Goal: Transaction & Acquisition: Book appointment/travel/reservation

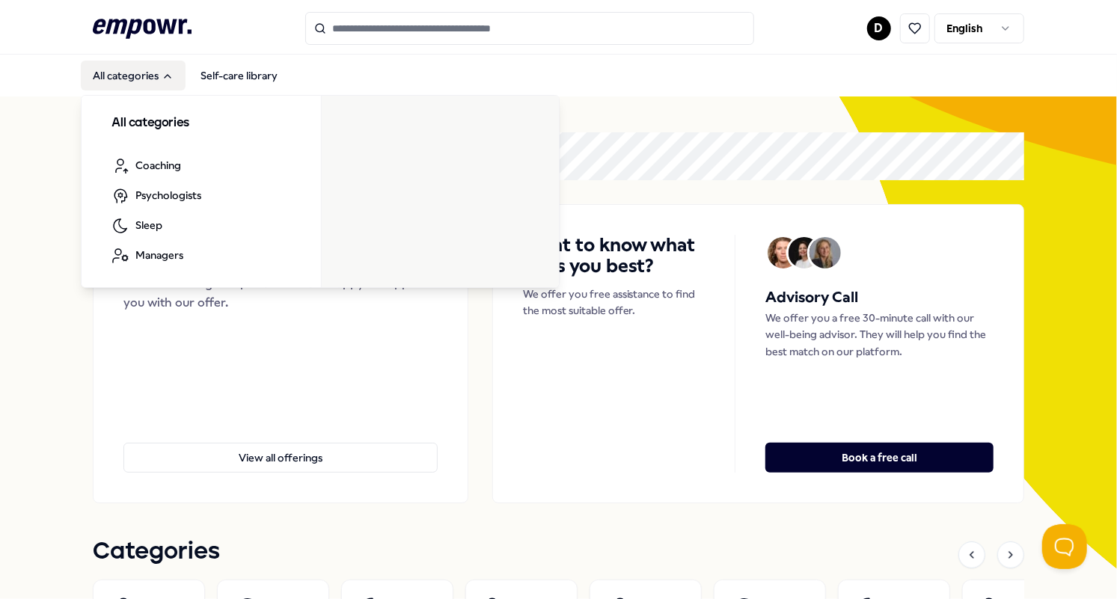
click at [139, 74] on button "All categories" at bounding box center [133, 76] width 105 height 30
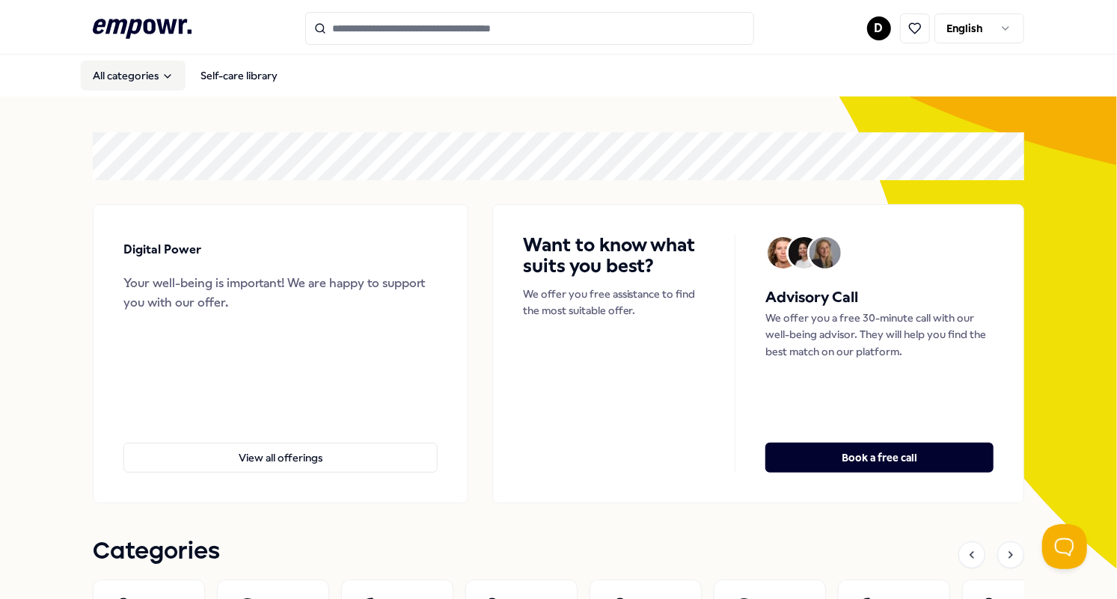
click at [139, 74] on button "All categories" at bounding box center [133, 76] width 105 height 30
click at [436, 22] on input "Search for products, categories or subcategories" at bounding box center [529, 28] width 449 height 33
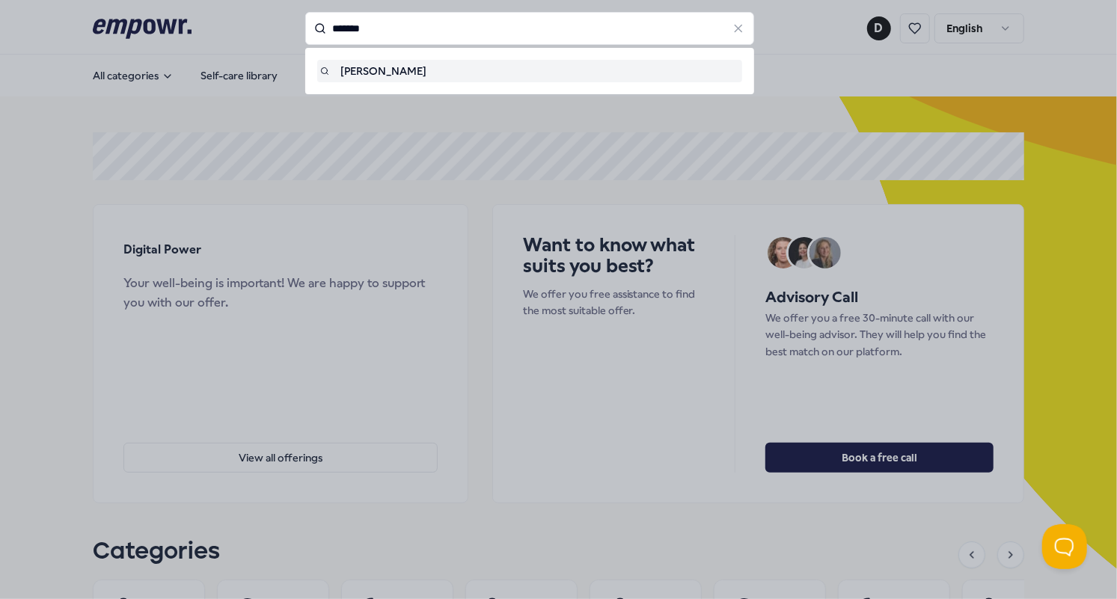
type input "*******"
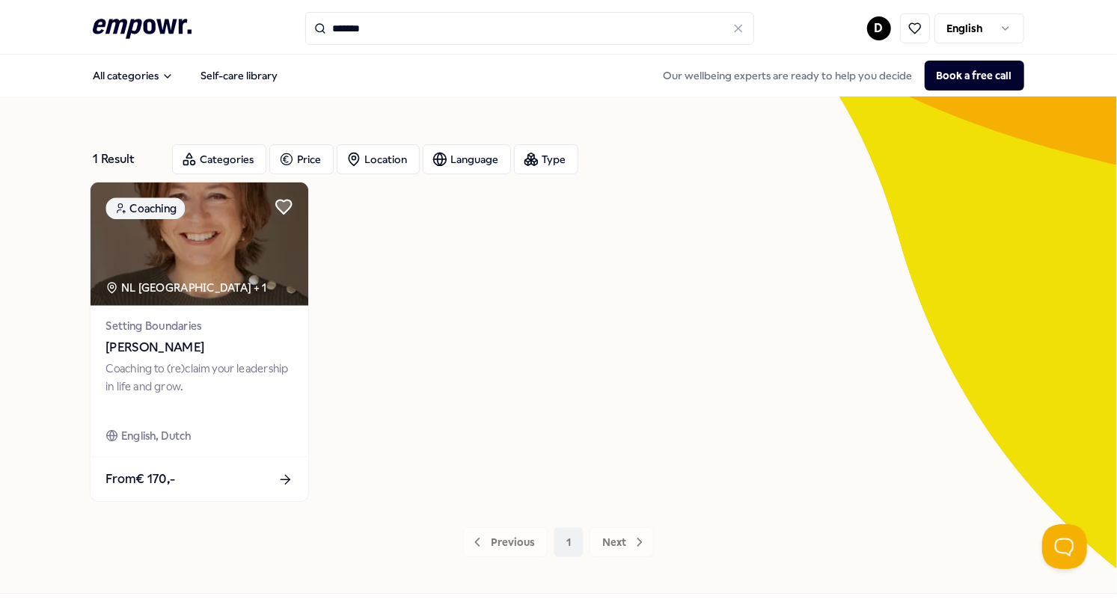
click at [213, 361] on div "Coaching to (re)claim your leadership in life and grow." at bounding box center [199, 387] width 187 height 52
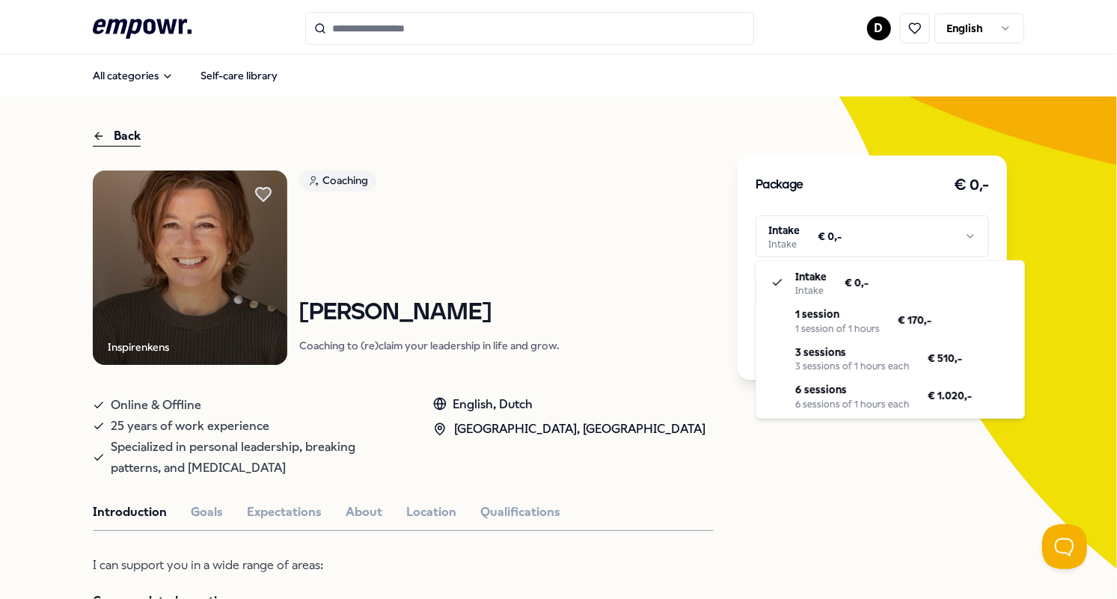
click at [823, 241] on html ".empowr-logo_svg__cls-1{fill:#03032f} D English All categories Self-care librar…" at bounding box center [558, 299] width 1117 height 599
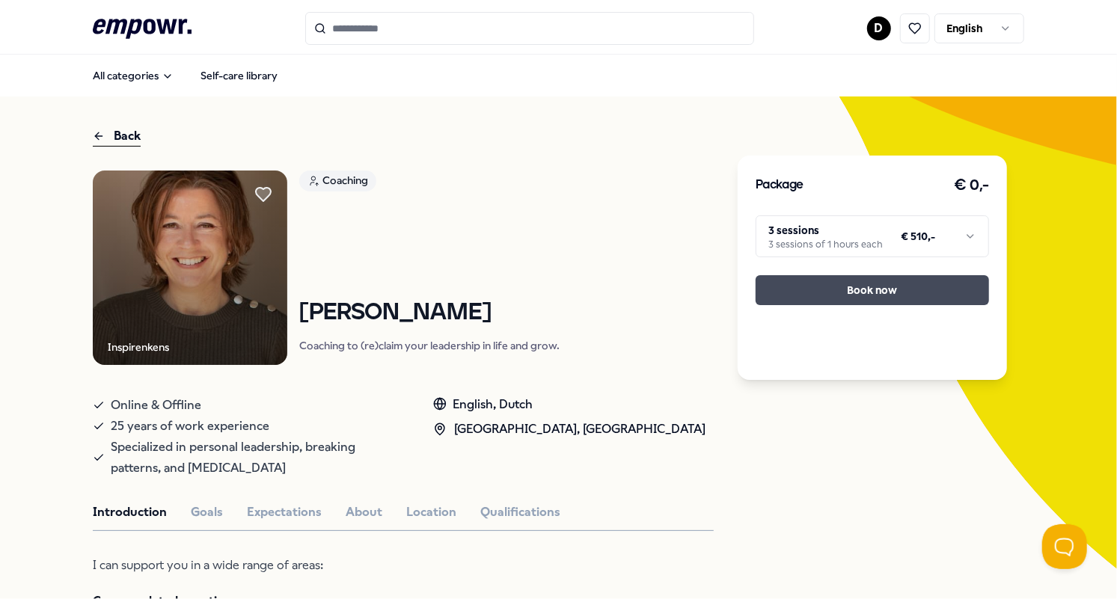
click at [896, 288] on button "Book now" at bounding box center [872, 290] width 233 height 30
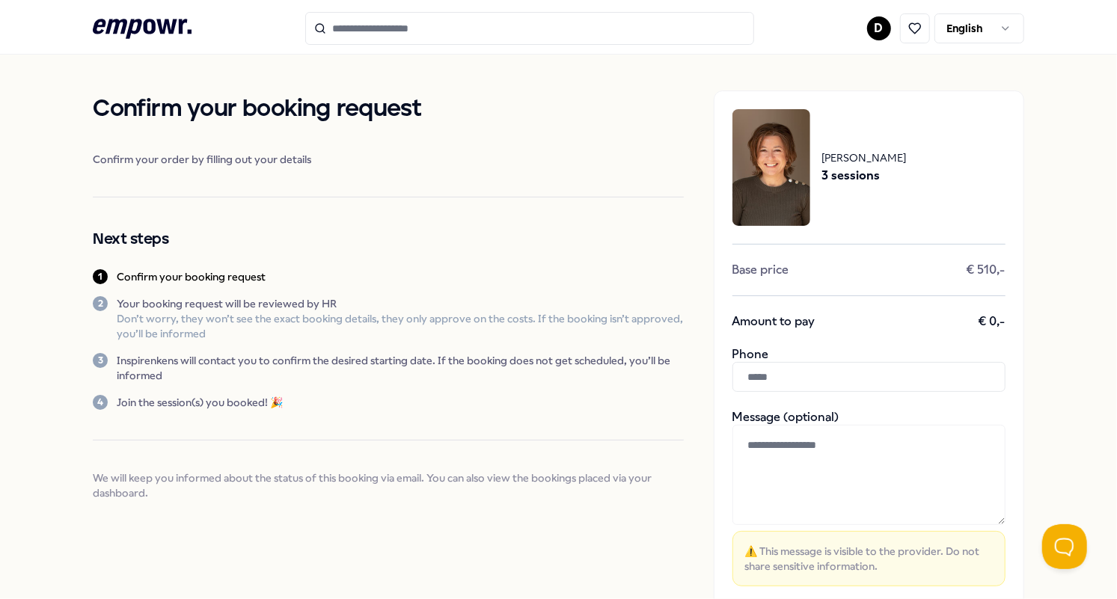
click at [786, 376] on input "text" at bounding box center [869, 377] width 273 height 30
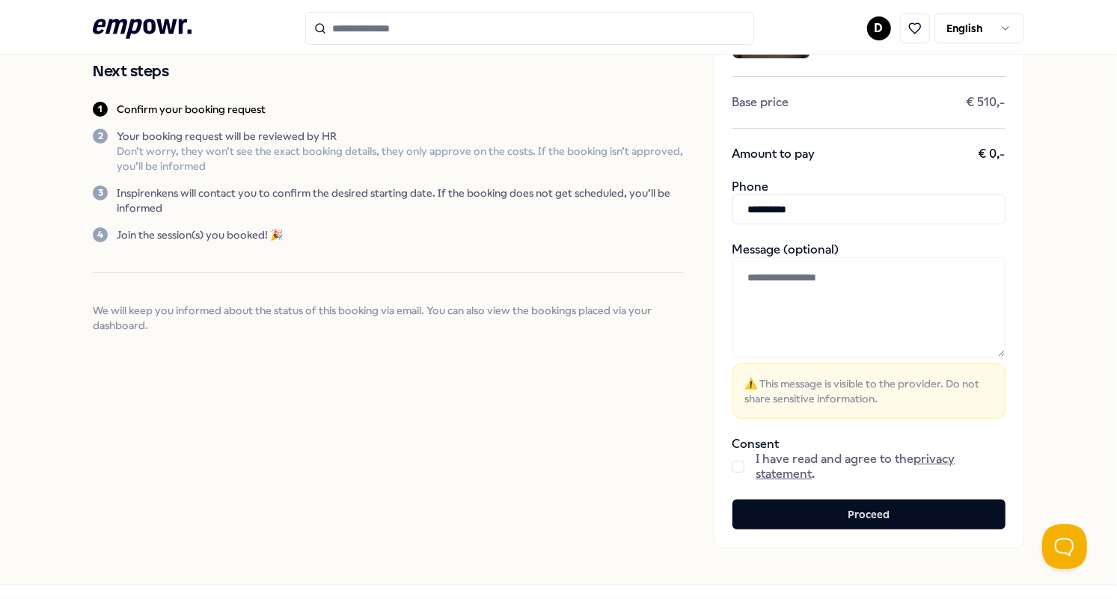
type input "**********"
click at [739, 462] on button "button" at bounding box center [739, 467] width 12 height 12
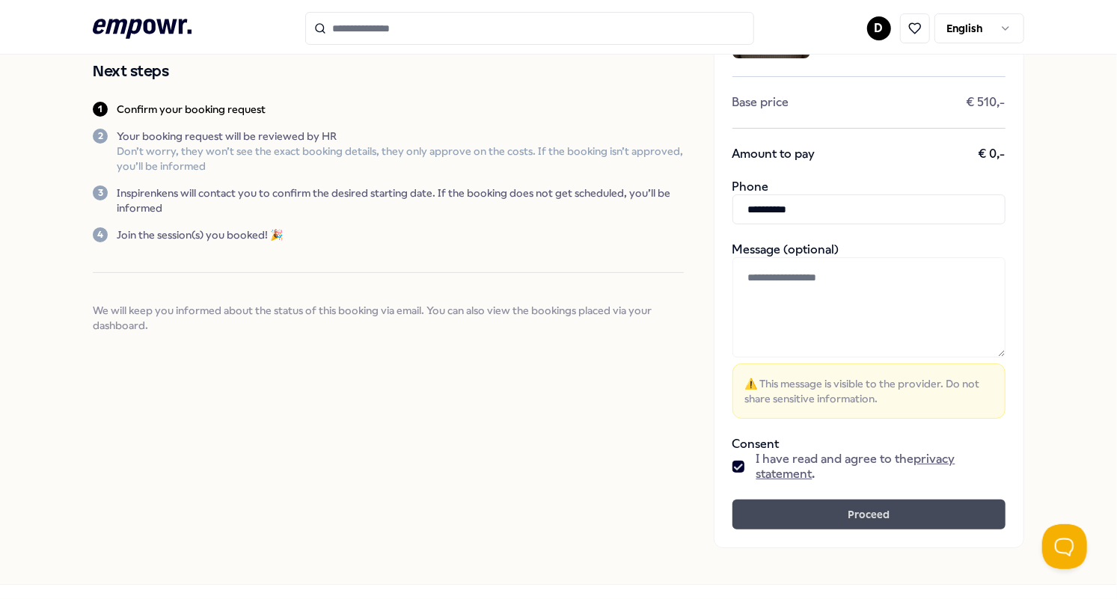
click at [812, 513] on button "Proceed" at bounding box center [869, 515] width 273 height 30
